Goal: Find specific page/section: Find specific page/section

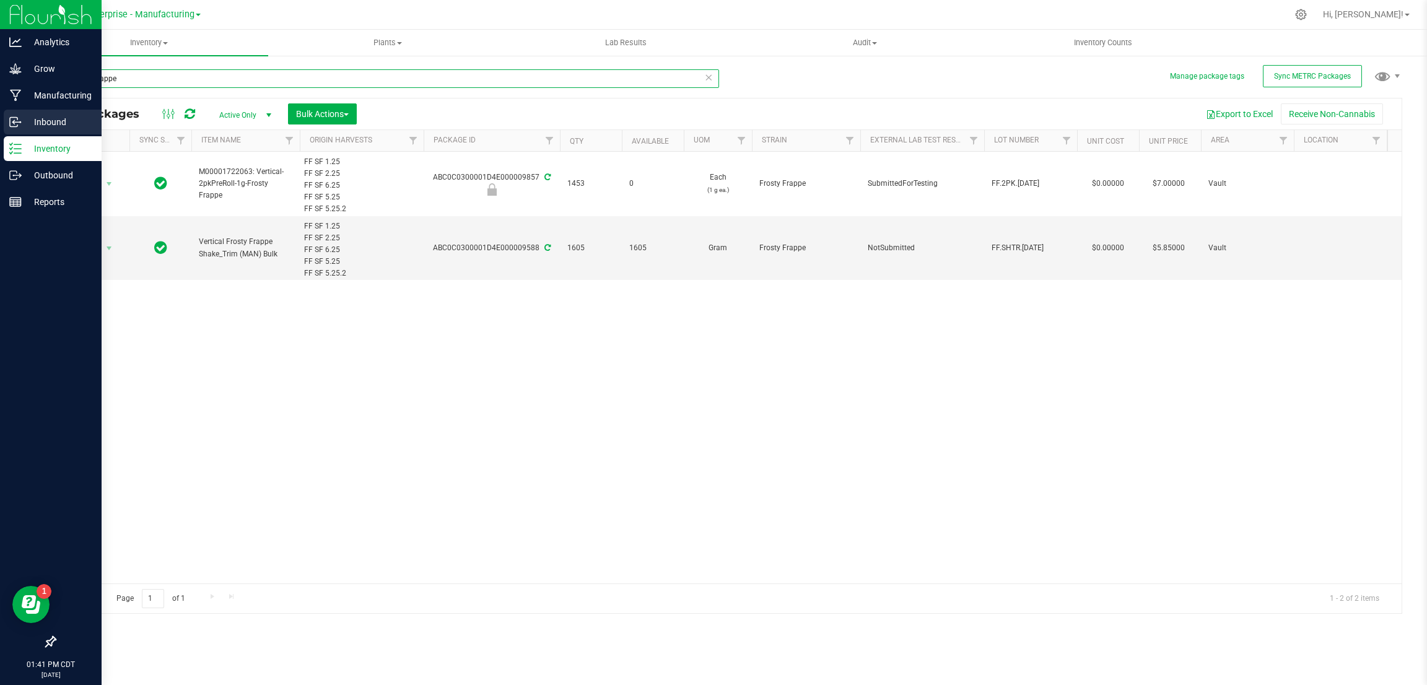
drag, startPoint x: 176, startPoint y: 79, endPoint x: 17, endPoint y: 120, distance: 164.3
click at [17, 120] on div "Analytics Grow Manufacturing Inbound Inventory Outbound Reports 01:41 PM CDT [D…" at bounding box center [713, 342] width 1427 height 685
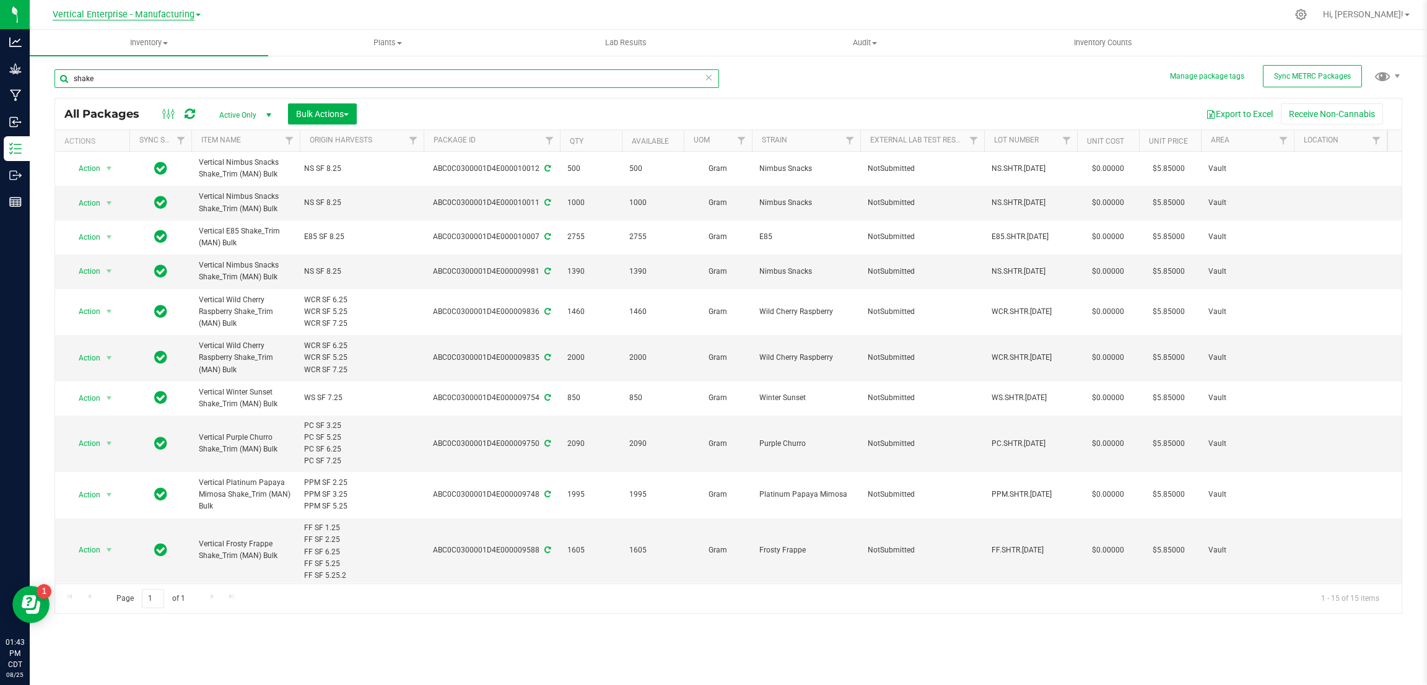
type input "shake"
click at [188, 14] on span "Vertical Enterprise - Manufacturing" at bounding box center [124, 14] width 142 height 11
click at [173, 44] on link "Vertical Enterprise - Cultivation" at bounding box center [126, 43] width 181 height 17
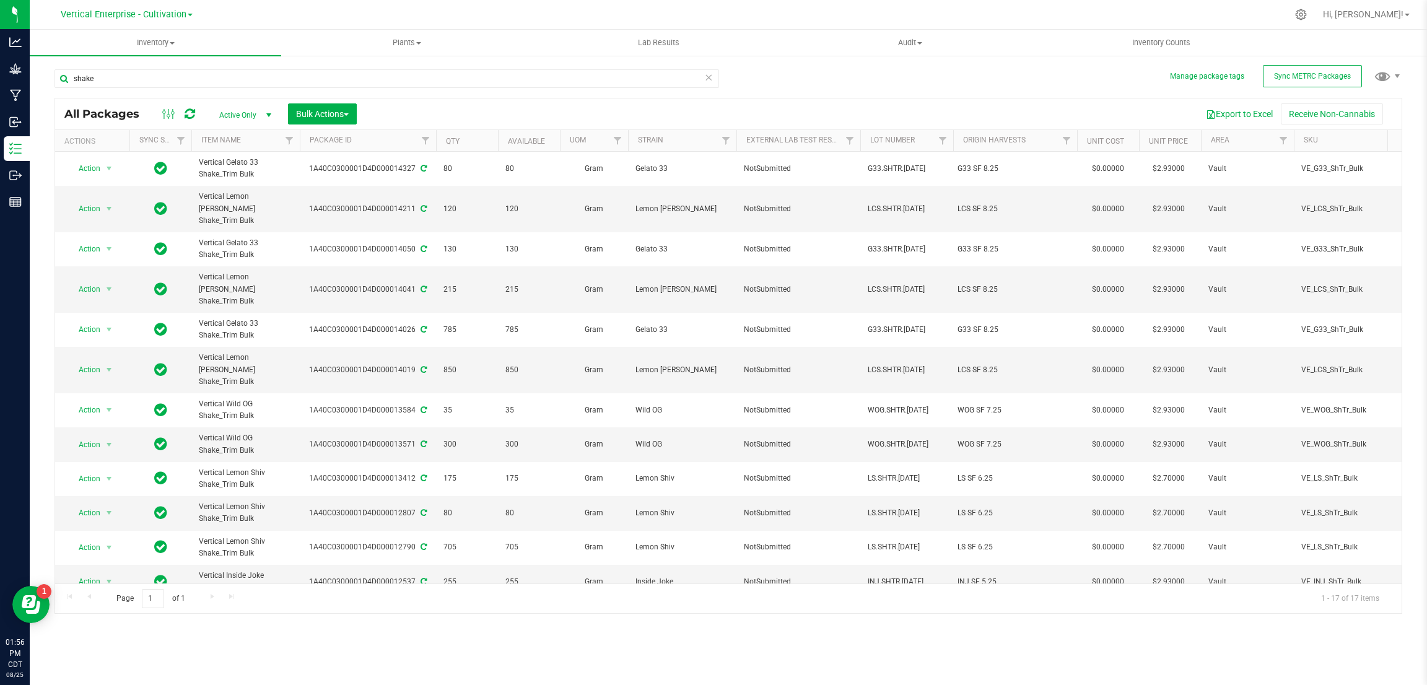
click at [1084, 80] on div "shake All Packages Active Only Active Only Lab Samples Locked All External Inte…" at bounding box center [728, 336] width 1348 height 556
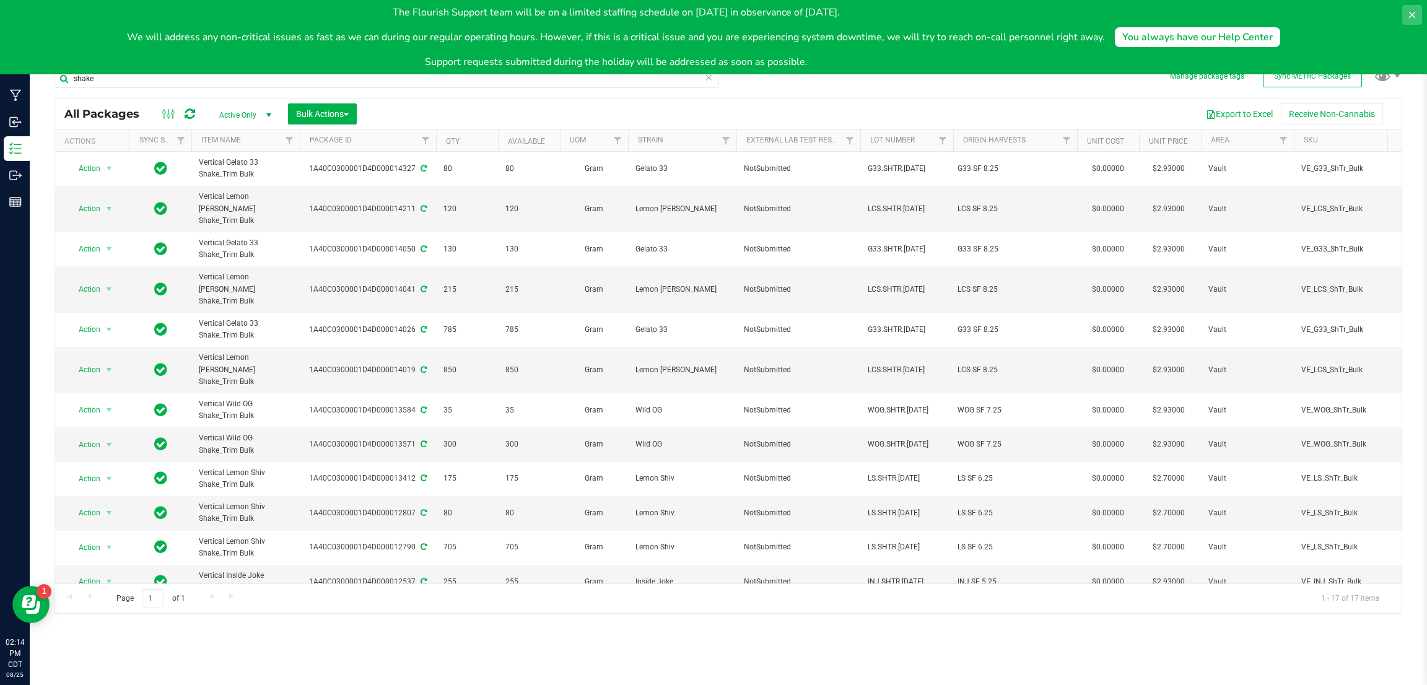
click at [1413, 11] on icon at bounding box center [1412, 15] width 10 height 10
